Goal: Check status: Check status

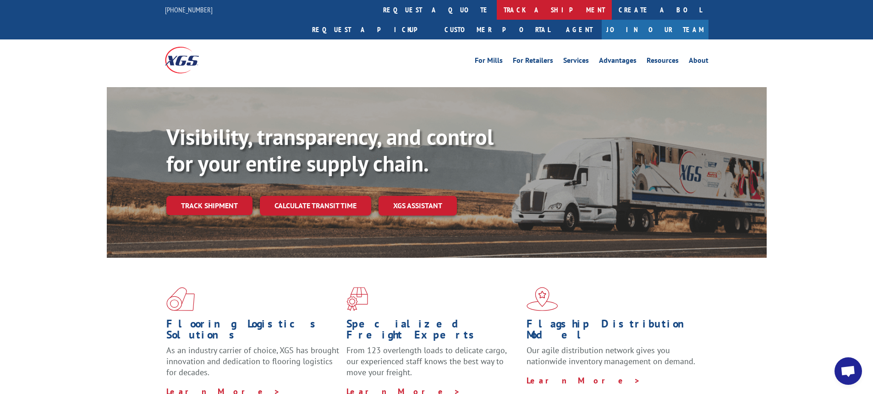
click at [497, 10] on link "track a shipment" at bounding box center [554, 10] width 115 height 20
click at [0, 0] on div "Track Shipment Enter your information below to track your shipment(s). Select c…" at bounding box center [0, 0] width 0 height 0
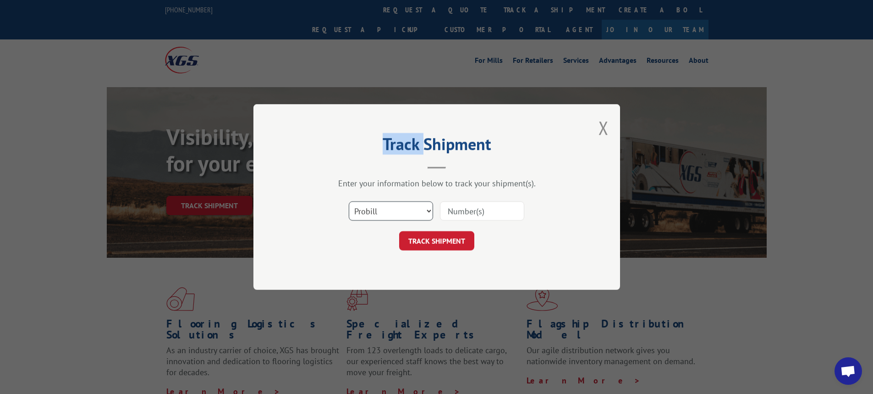
click at [427, 209] on select "Select category... Probill BOL PO" at bounding box center [391, 210] width 84 height 19
drag, startPoint x: 427, startPoint y: 209, endPoint x: 425, endPoint y: 215, distance: 6.0
click at [427, 209] on select "Select category... Probill BOL PO" at bounding box center [391, 210] width 84 height 19
select select "bol"
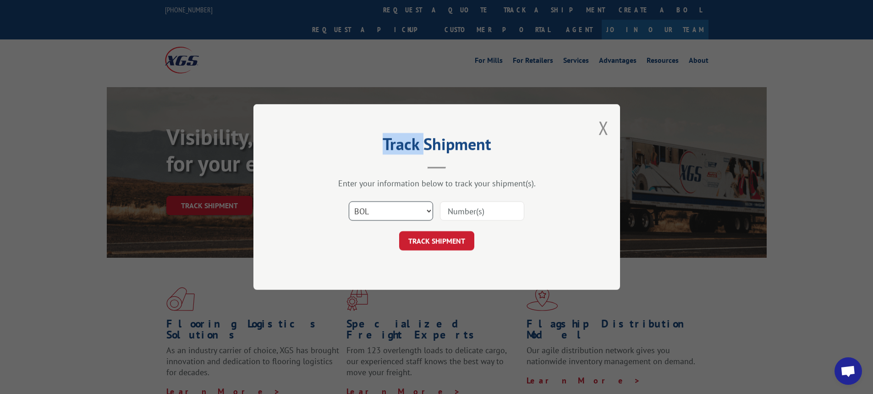
click at [349, 201] on select "Select category... Probill BOL PO" at bounding box center [391, 210] width 84 height 19
click at [470, 216] on input at bounding box center [482, 210] width 84 height 19
paste input "6006913"
type input "6006913"
click at [399, 231] on button "TRACK SHIPMENT" at bounding box center [436, 240] width 75 height 19
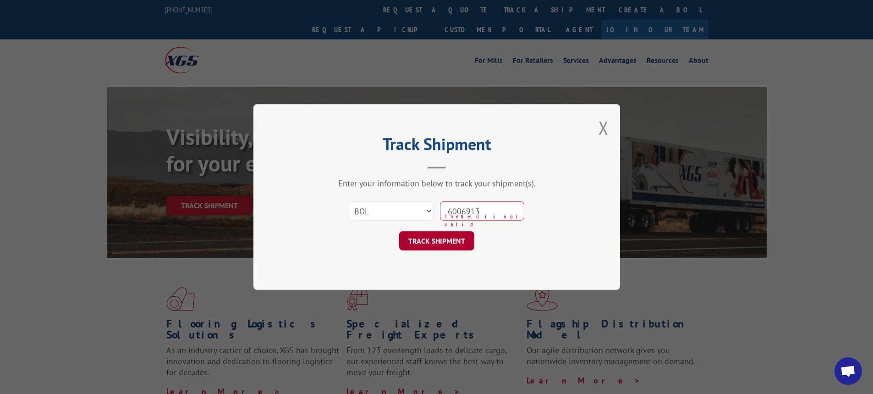
click at [441, 245] on button "TRACK SHIPMENT" at bounding box center [436, 240] width 75 height 19
click at [442, 241] on button "TRACK SHIPMENT" at bounding box center [436, 240] width 75 height 19
click at [436, 236] on button "TRACK SHIPMENT" at bounding box center [436, 240] width 75 height 19
drag, startPoint x: 510, startPoint y: 214, endPoint x: 448, endPoint y: 212, distance: 61.4
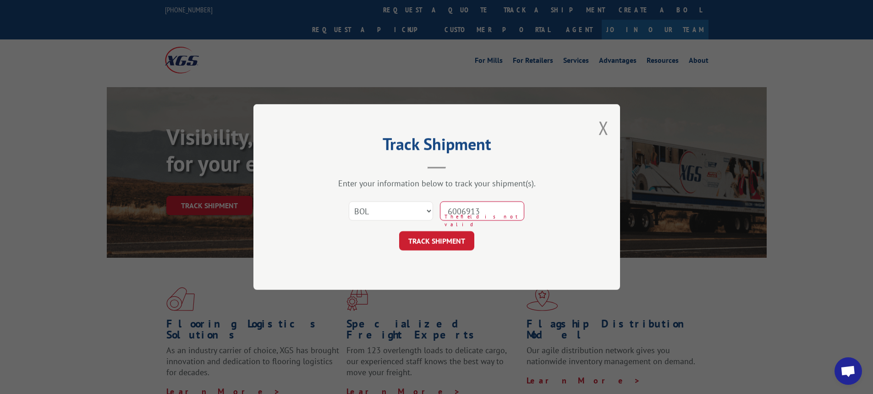
click at [448, 212] on input "6006913" at bounding box center [482, 210] width 84 height 19
paste input "6006913"
type input "6006913"
click at [431, 238] on button "TRACK SHIPMENT" at bounding box center [436, 240] width 75 height 19
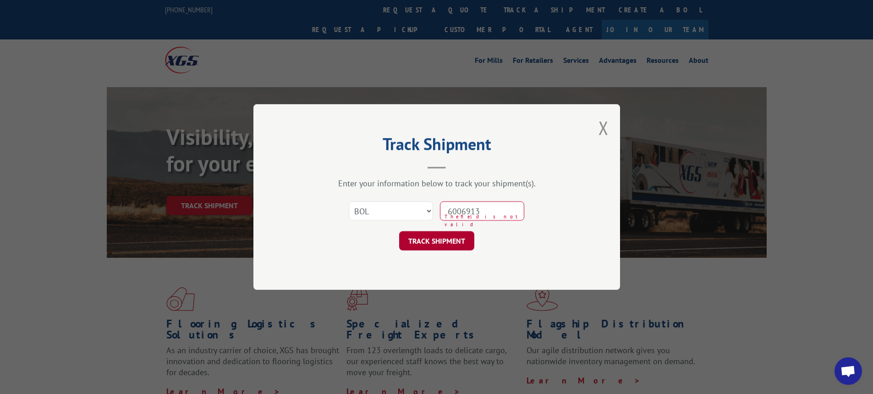
click at [431, 238] on button "TRACK SHIPMENT" at bounding box center [436, 240] width 75 height 19
click at [477, 223] on span "The field is not valid" at bounding box center [484, 220] width 80 height 15
click at [510, 210] on input "6006913" at bounding box center [482, 210] width 84 height 19
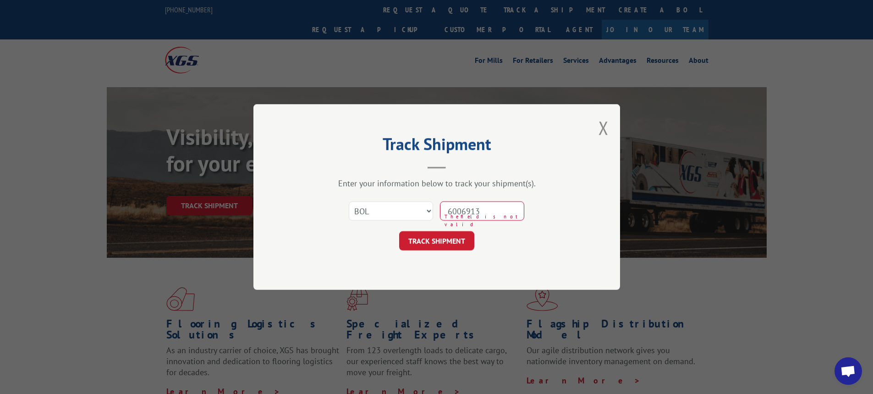
click at [510, 211] on input "6006913" at bounding box center [482, 210] width 84 height 19
click at [506, 236] on div "TRACK SHIPMENT" at bounding box center [436, 240] width 275 height 19
click at [425, 211] on select "Select category... Probill BOL PO" at bounding box center [391, 210] width 84 height 19
click at [349, 201] on select "Select category... Probill BOL PO" at bounding box center [391, 210] width 84 height 19
click at [429, 211] on select "Select category... Probill BOL PO" at bounding box center [391, 210] width 84 height 19
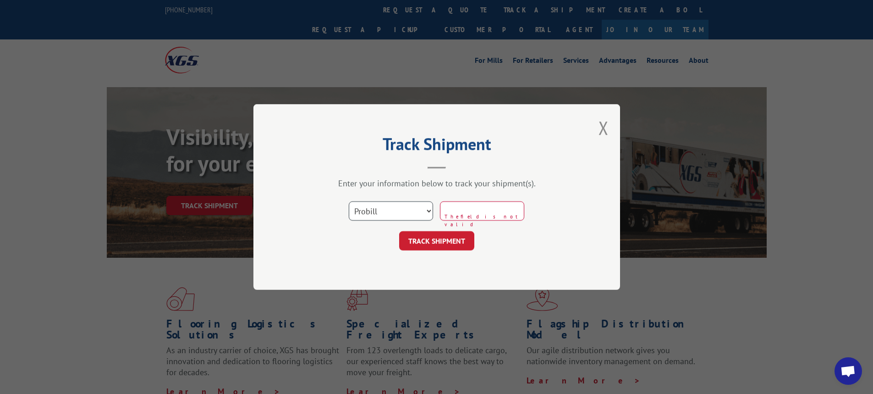
select select "bol"
click at [349, 201] on select "Select category... Probill BOL PO" at bounding box center [391, 210] width 84 height 19
click at [465, 215] on input at bounding box center [482, 210] width 84 height 19
type input "6"
click at [603, 122] on button "Close modal" at bounding box center [603, 127] width 10 height 24
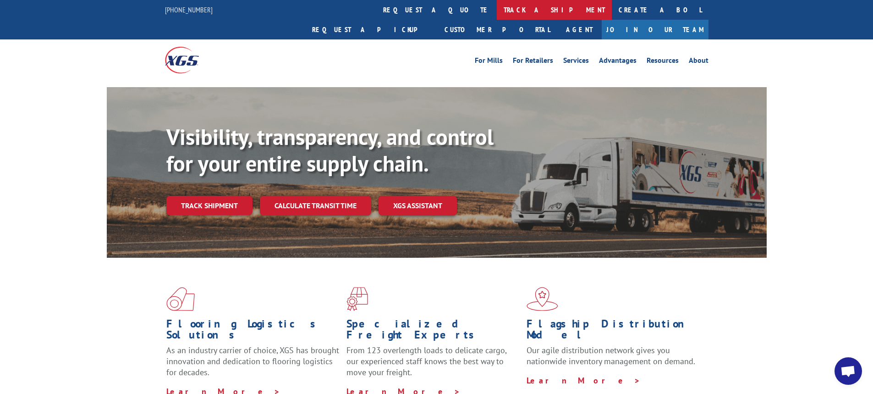
click at [497, 12] on link "track a shipment" at bounding box center [554, 10] width 115 height 20
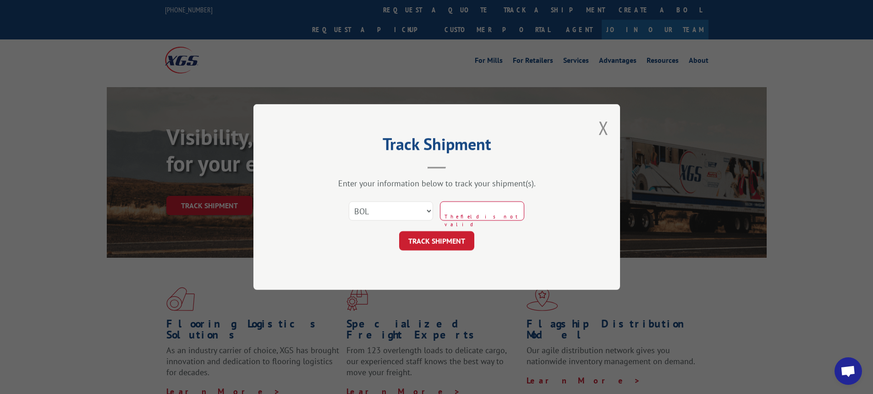
click at [608, 129] on button "Close modal" at bounding box center [603, 127] width 10 height 24
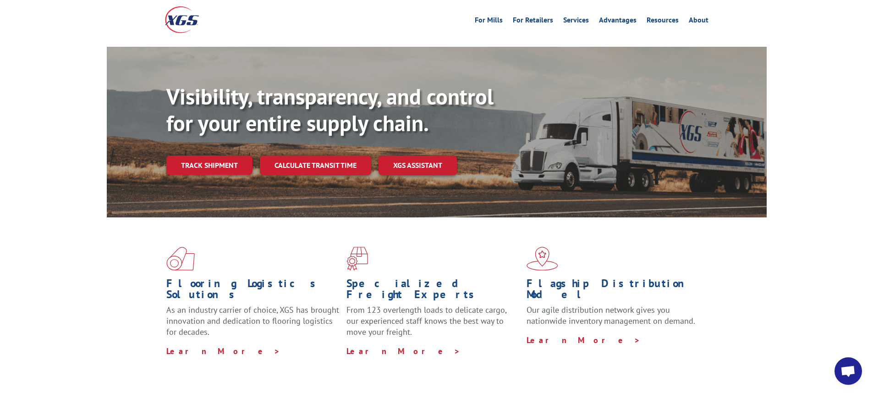
scroll to position [137, 0]
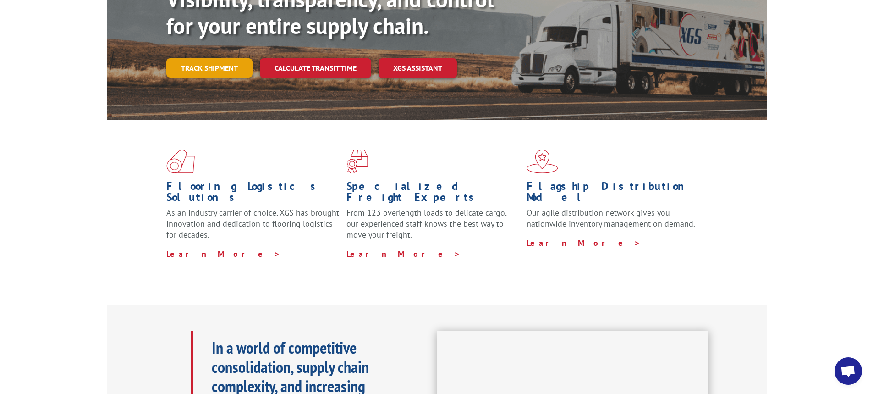
click at [214, 58] on link "Track shipment" at bounding box center [209, 67] width 86 height 19
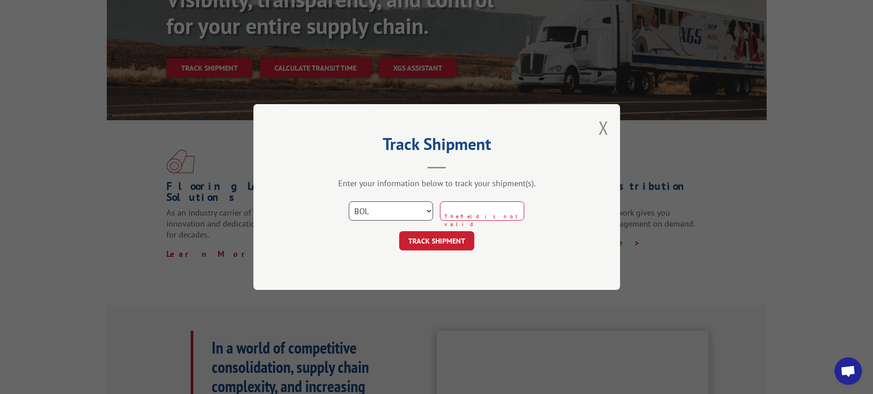
click at [429, 211] on select "Select category... Probill BOL PO" at bounding box center [391, 210] width 84 height 19
select select "po"
click at [349, 201] on select "Select category... Probill BOL PO" at bounding box center [391, 210] width 84 height 19
drag, startPoint x: 378, startPoint y: 271, endPoint x: 395, endPoint y: 262, distance: 18.7
click at [380, 269] on div "Track Shipment Enter your information below to track your shipment(s). Select c…" at bounding box center [436, 197] width 367 height 186
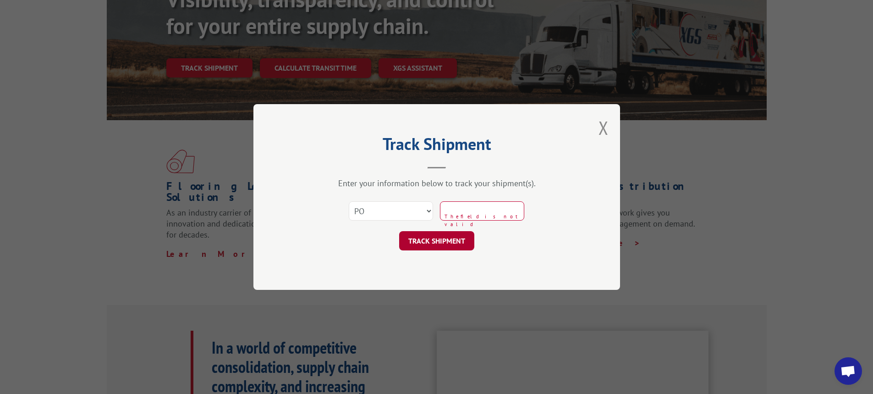
click at [422, 250] on button "TRACK SHIPMENT" at bounding box center [436, 240] width 75 height 19
click at [428, 240] on button "TRACK SHIPMENT" at bounding box center [436, 240] width 75 height 19
drag, startPoint x: 432, startPoint y: 236, endPoint x: 467, endPoint y: 201, distance: 48.9
click at [438, 227] on form "Select category... Probill BOL PO The field is not valid TRACK SHIPMENT" at bounding box center [436, 223] width 275 height 55
click at [626, 115] on div "Track Shipment Enter your information below to track your shipment(s). Select c…" at bounding box center [436, 197] width 873 height 394
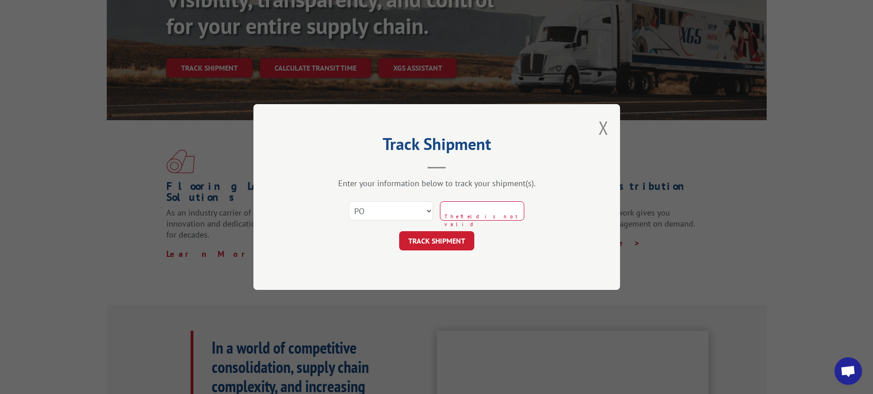
click at [600, 127] on button "Close modal" at bounding box center [603, 127] width 10 height 24
